Goal: Navigation & Orientation: Find specific page/section

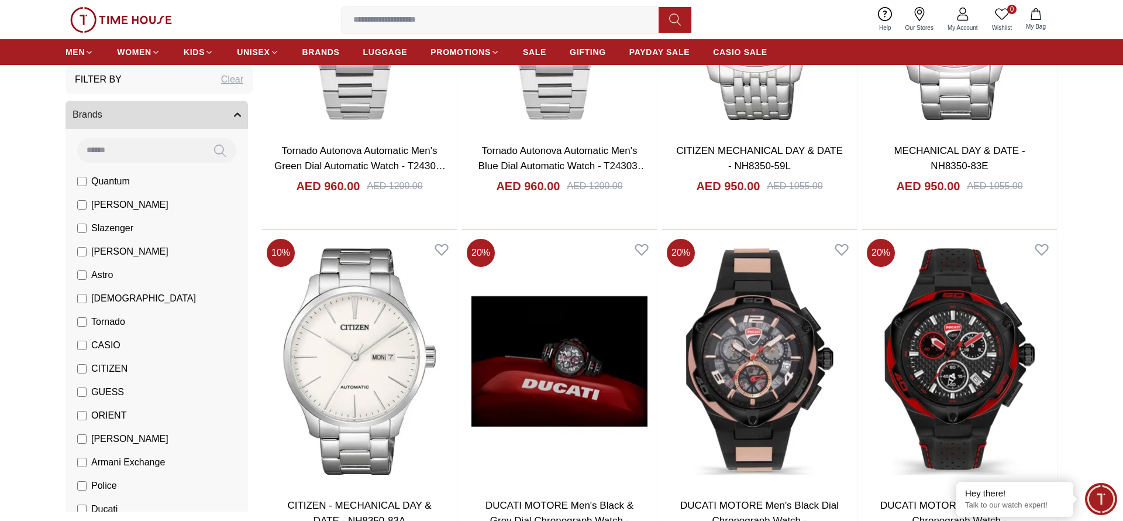
scroll to position [1940, 0]
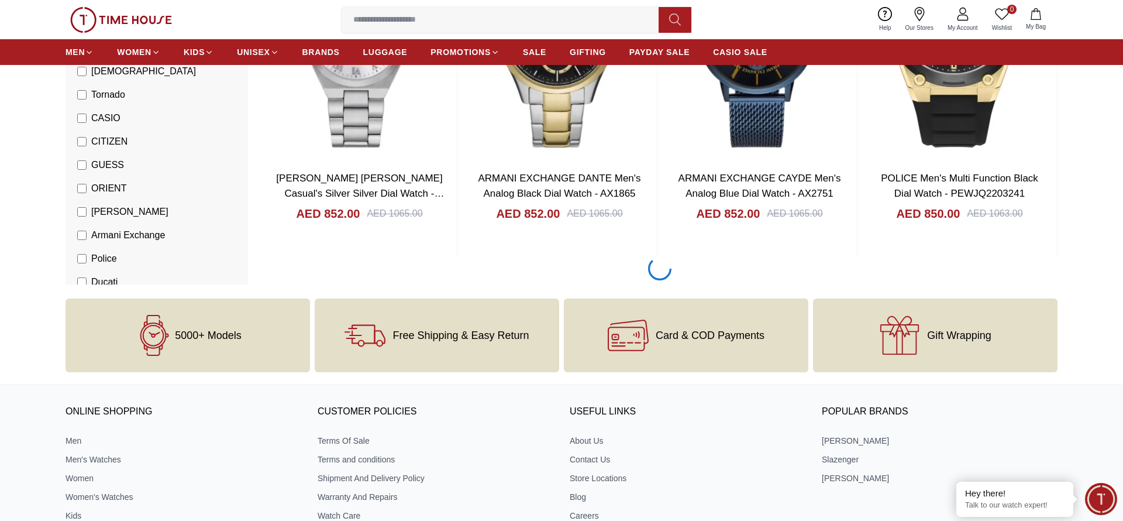
scroll to position [5568, 0]
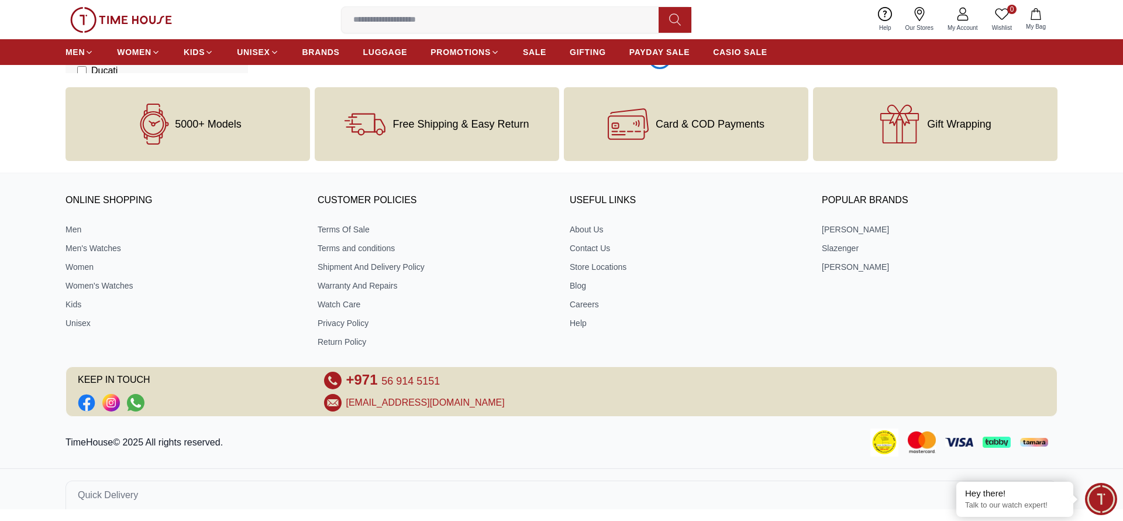
scroll to position [9182, 0]
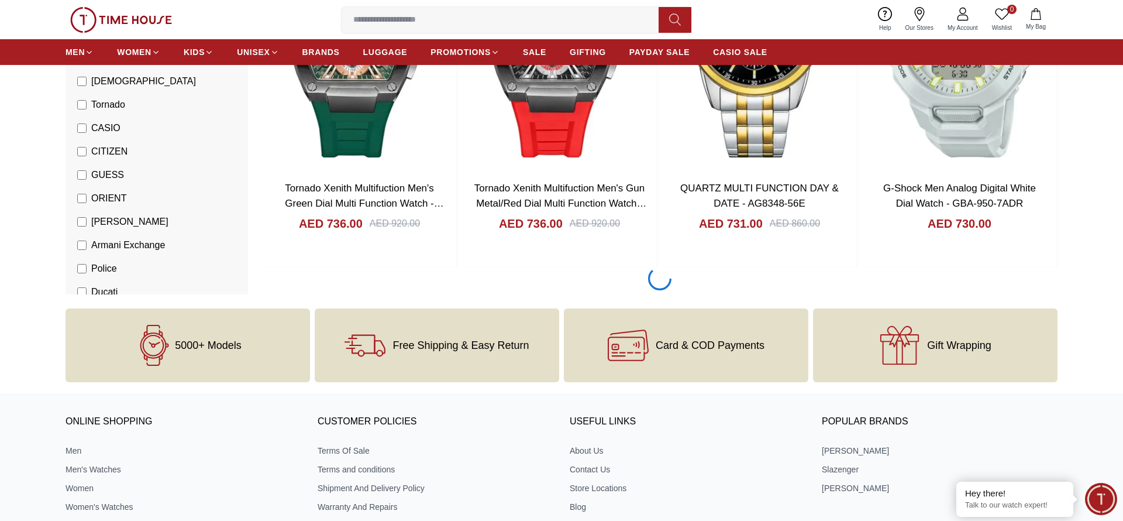
scroll to position [12810, 0]
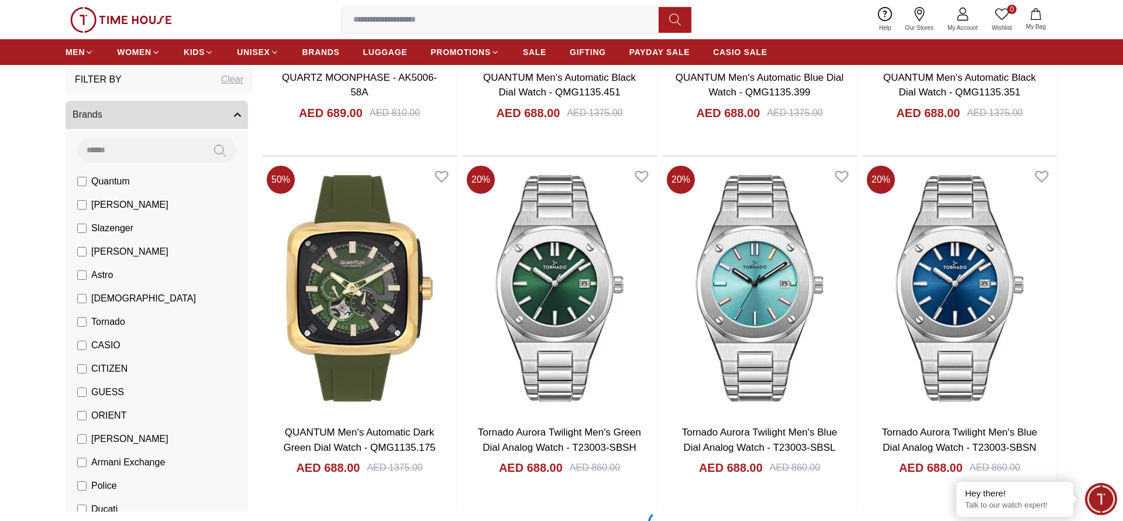
scroll to position [16438, 0]
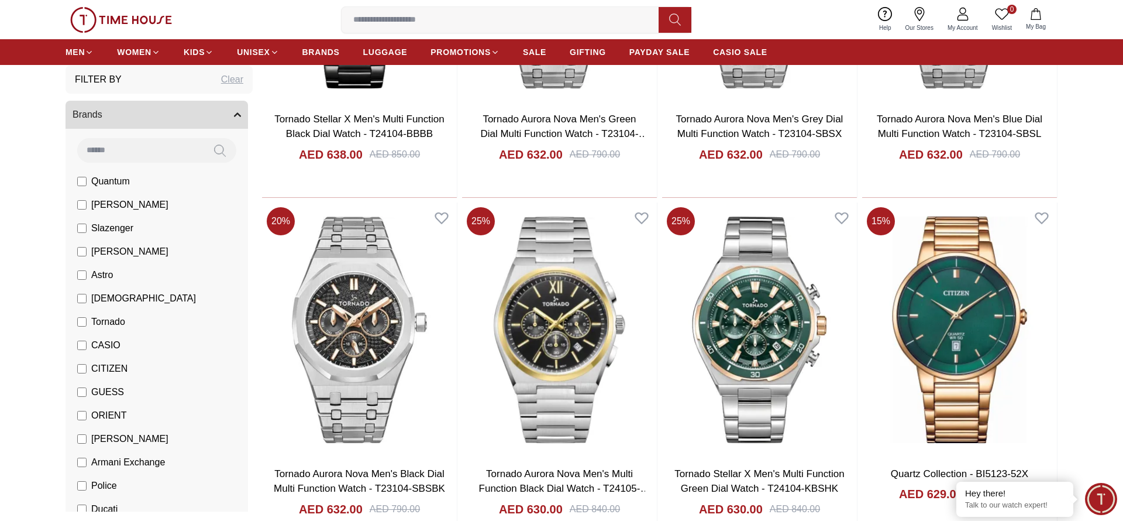
scroll to position [20067, 0]
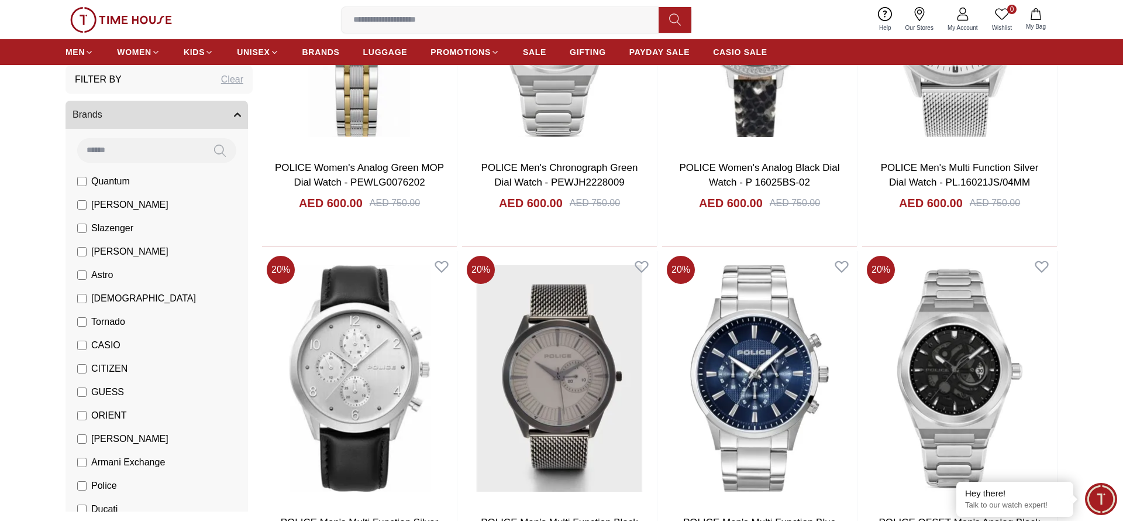
scroll to position [23696, 0]
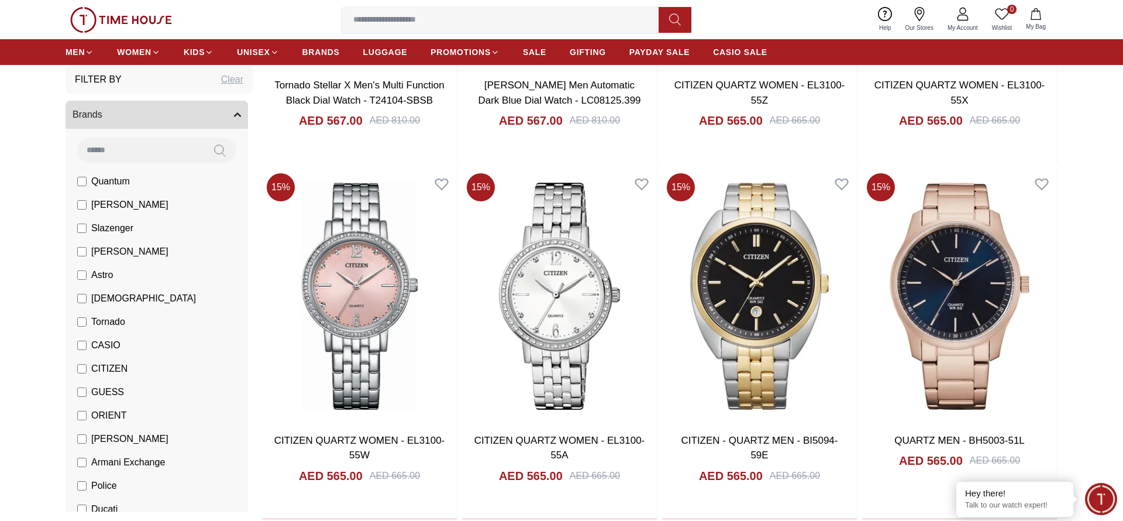
scroll to position [27324, 0]
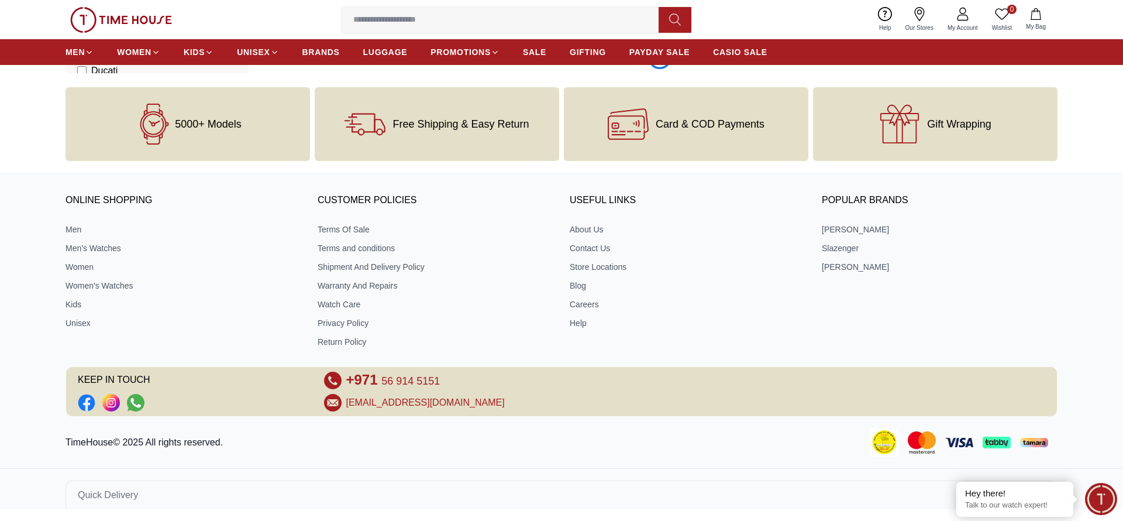
scroll to position [29139, 0]
